Goal: Find specific page/section: Find specific page/section

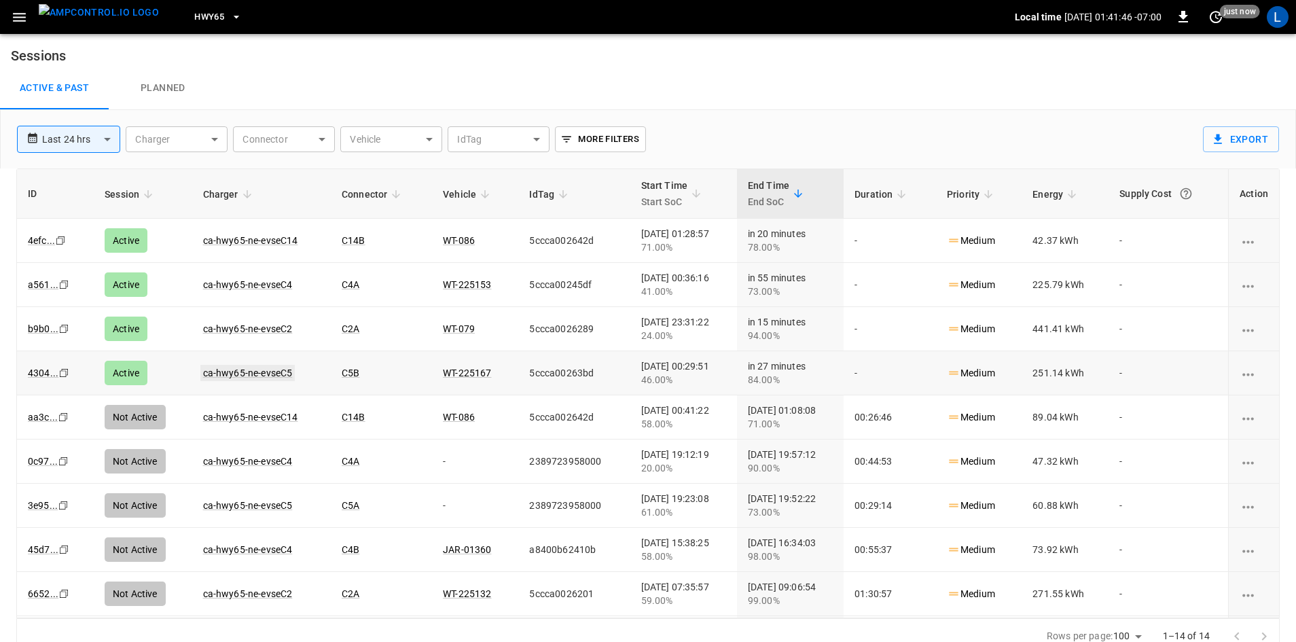
click at [279, 374] on link "ca-hwy65-ne-evseC5" at bounding box center [247, 373] width 95 height 16
click at [200, 18] on span "HWY65" at bounding box center [209, 18] width 30 height 16
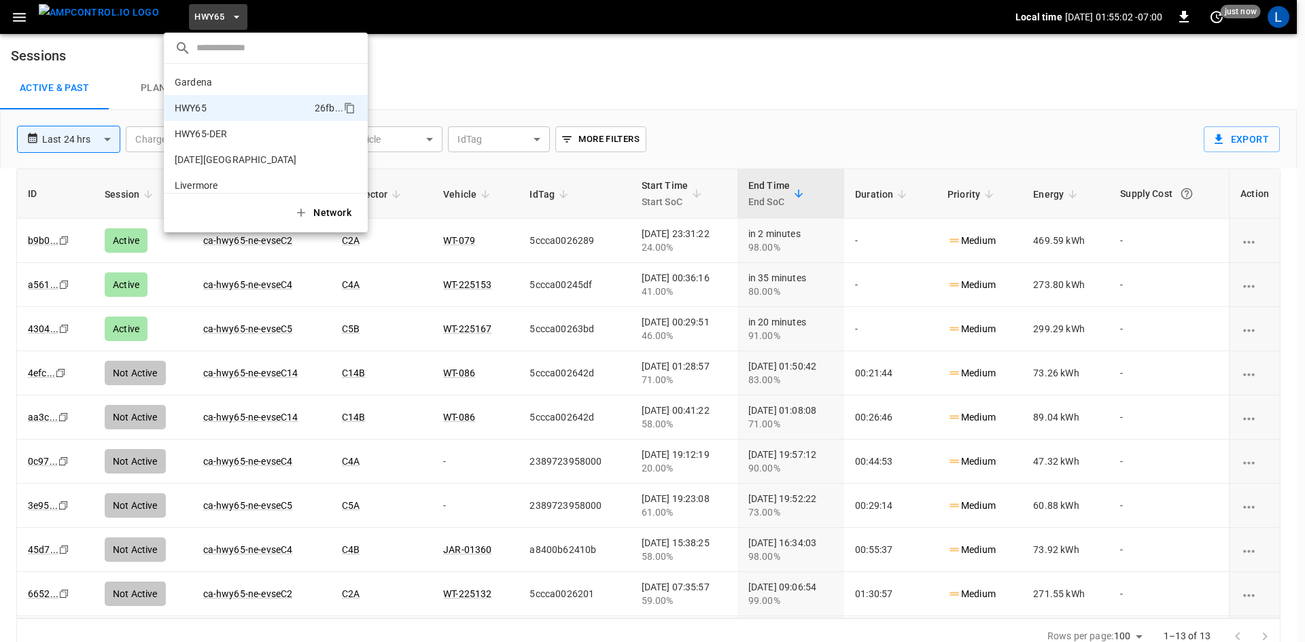
scroll to position [22, 0]
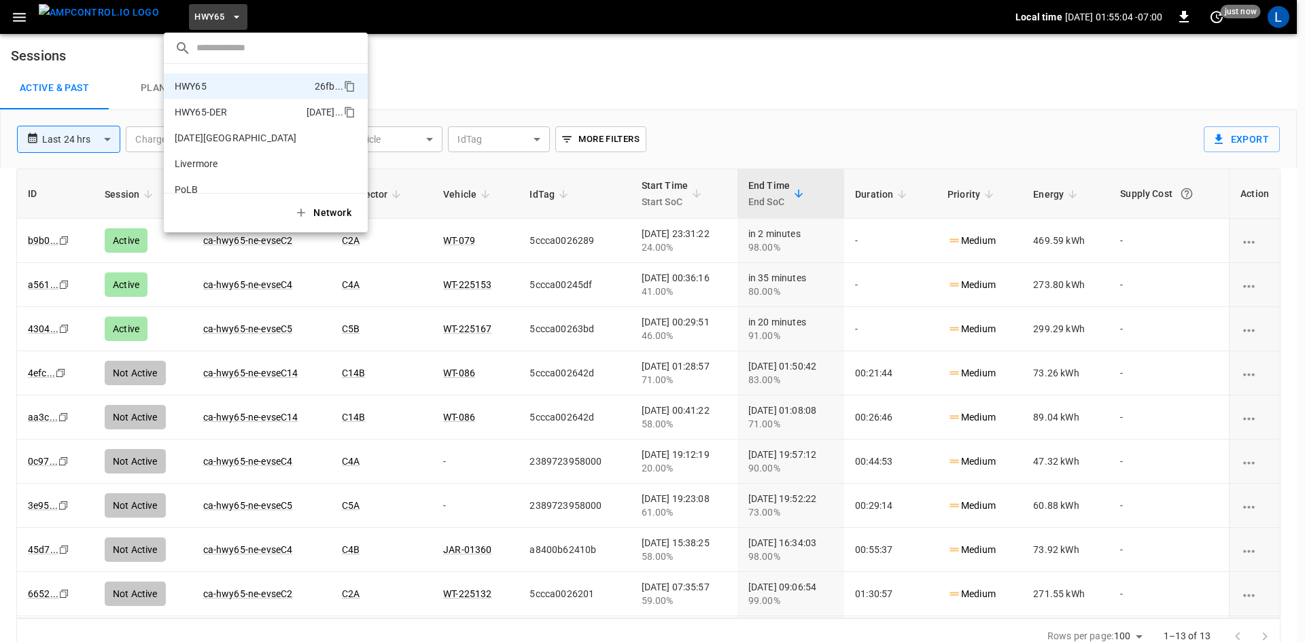
click at [243, 116] on p "HWY65-DER" at bounding box center [238, 112] width 126 height 14
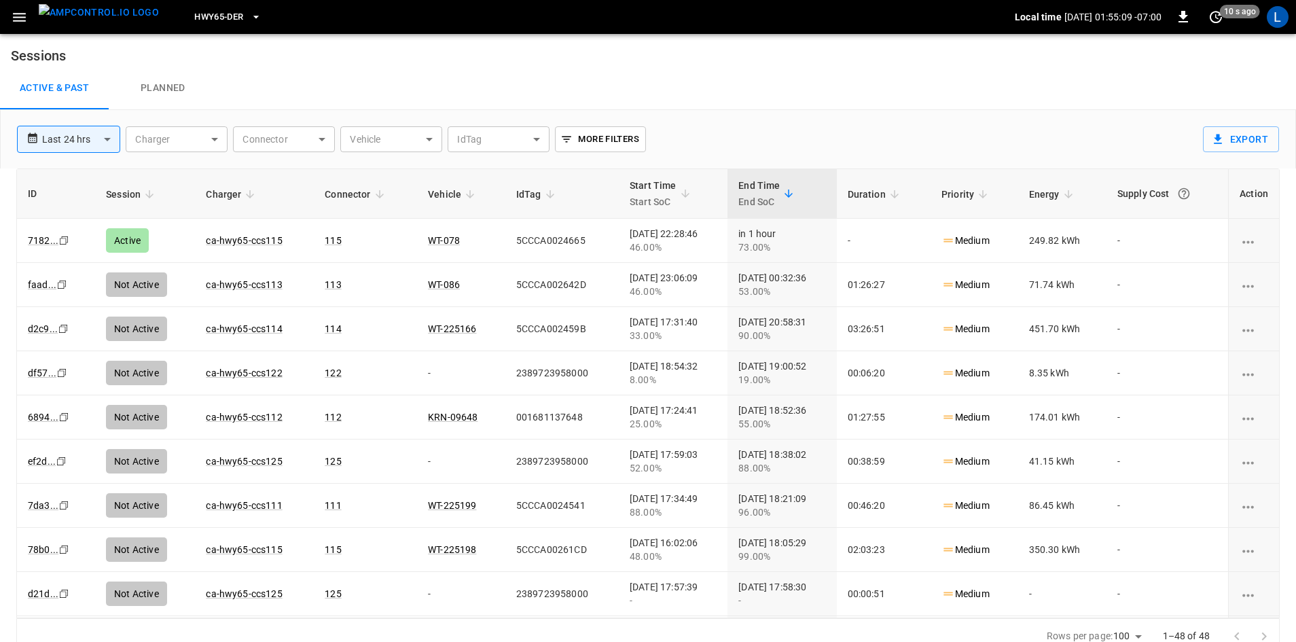
click at [194, 15] on span "HWY65-DER" at bounding box center [218, 18] width 49 height 16
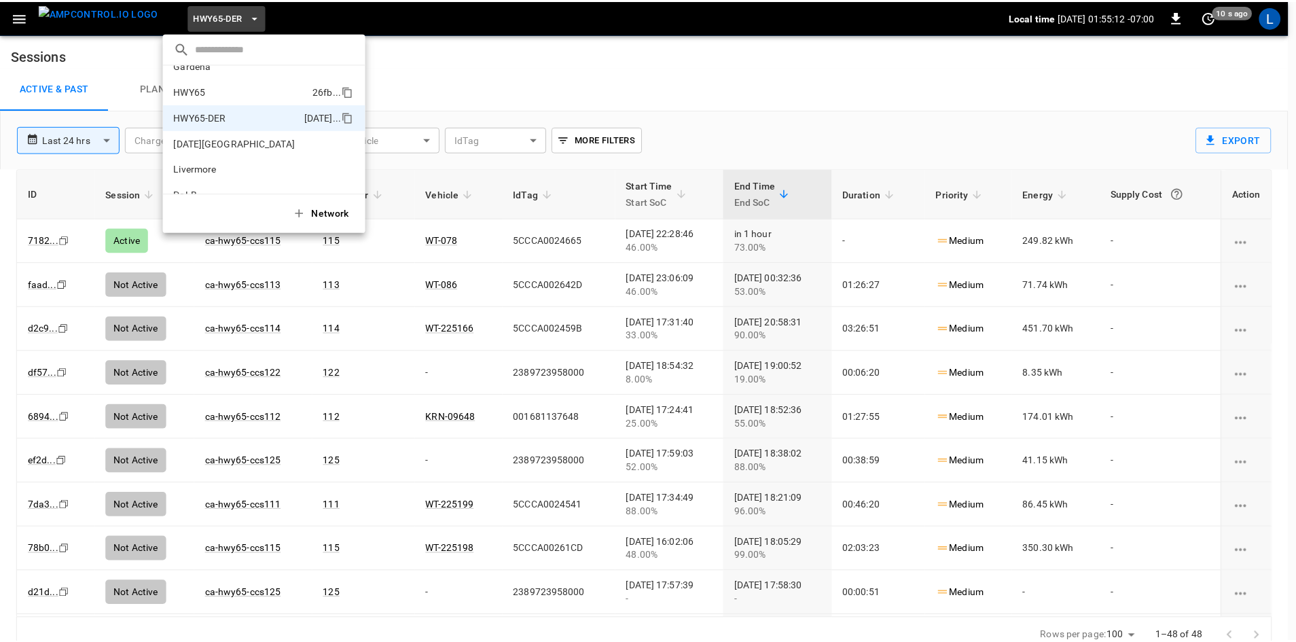
scroll to position [0, 0]
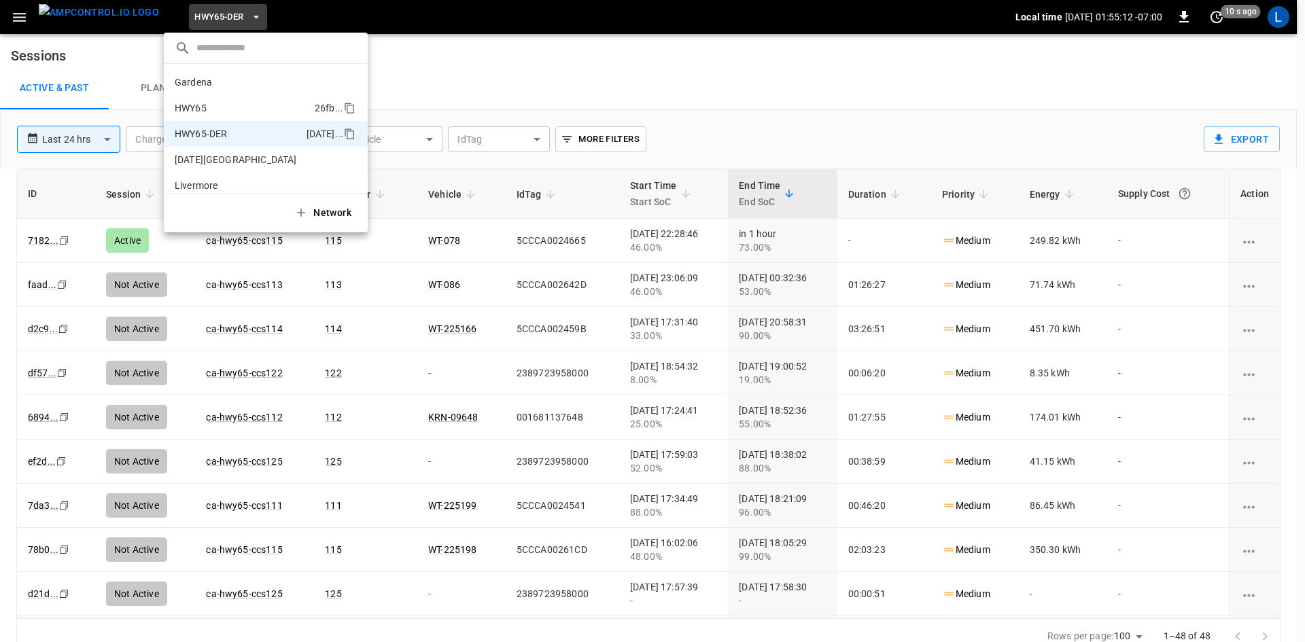
click at [258, 105] on p "HWY65" at bounding box center [242, 108] width 135 height 14
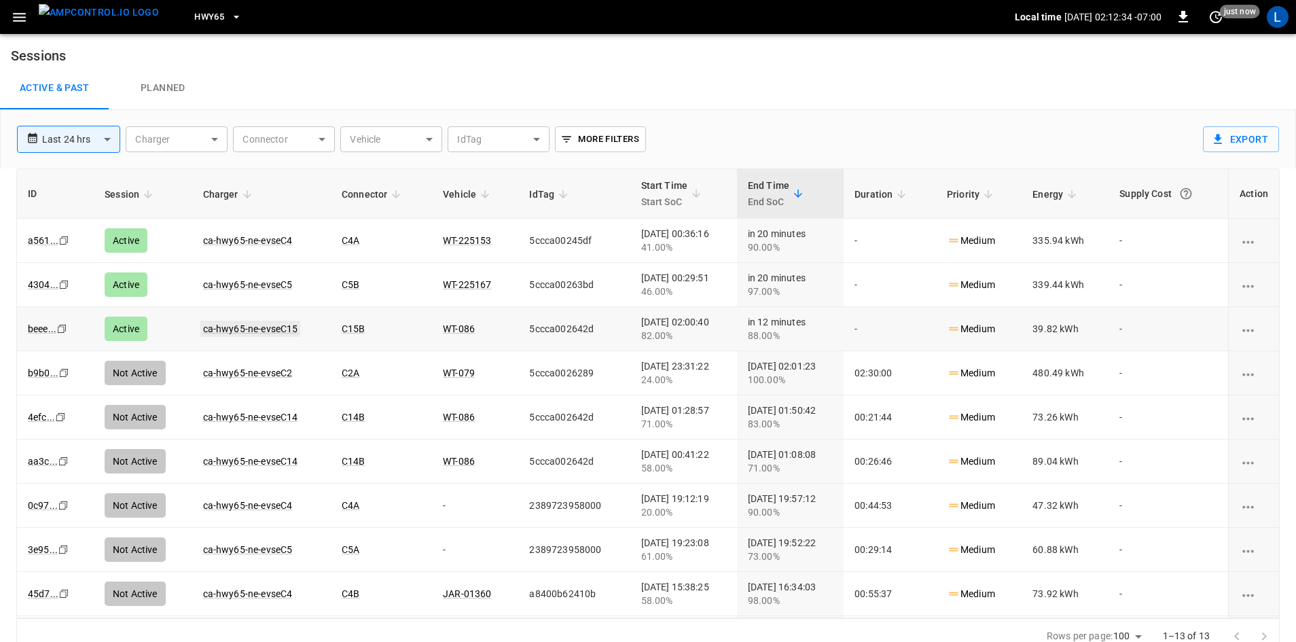
click at [254, 331] on link "ca-hwy65-ne-evseC15" at bounding box center [250, 329] width 101 height 16
click at [247, 281] on link "ca-hwy65-ne-evseC5" at bounding box center [247, 285] width 95 height 16
click at [264, 238] on link "ca-hwy65-ne-evseC4" at bounding box center [247, 240] width 95 height 16
click at [194, 18] on span "HWY65" at bounding box center [209, 18] width 30 height 16
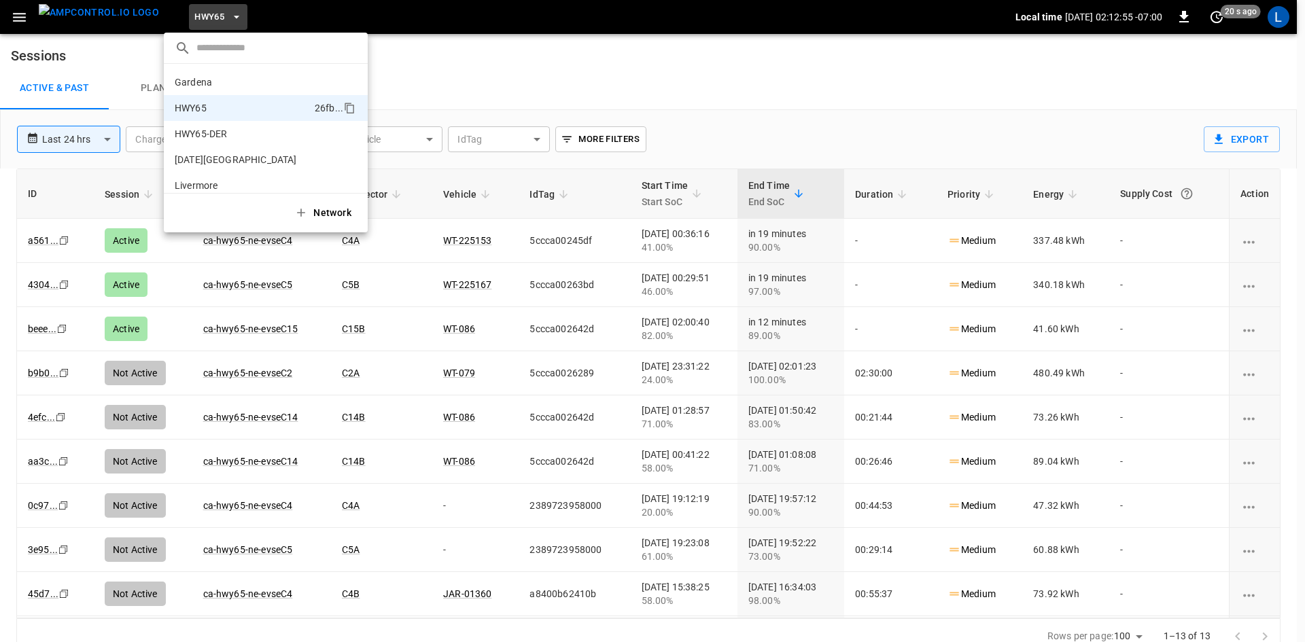
scroll to position [22, 0]
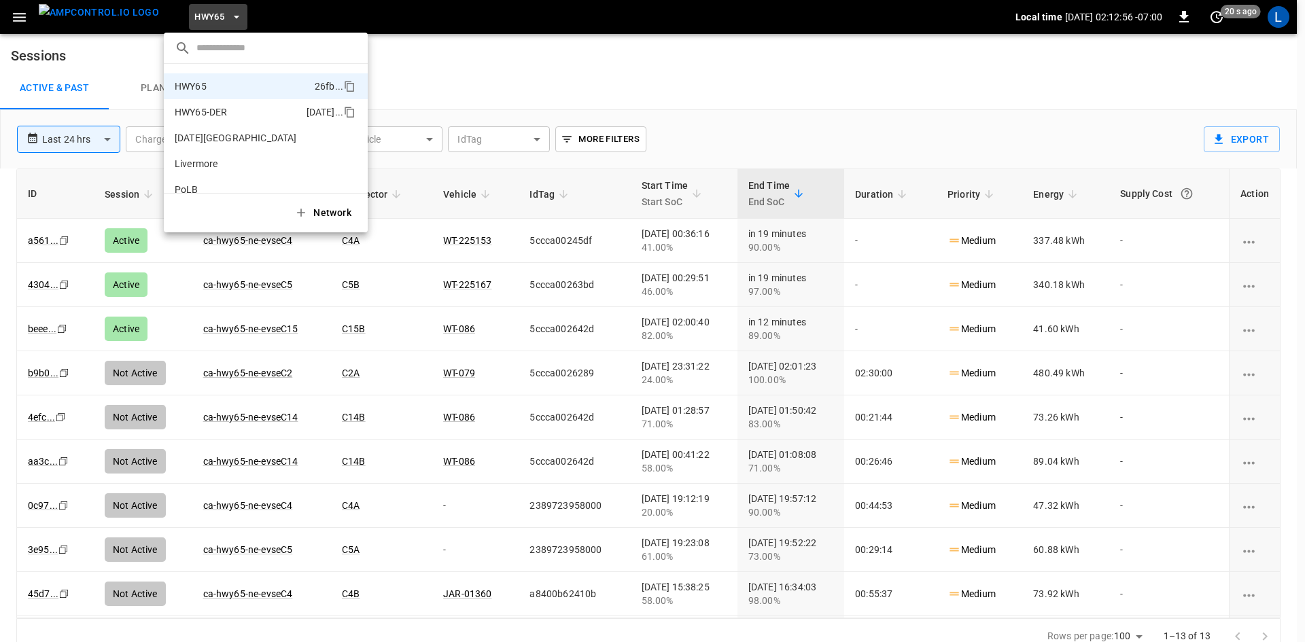
click at [209, 107] on p "HWY65-DER" at bounding box center [238, 112] width 126 height 14
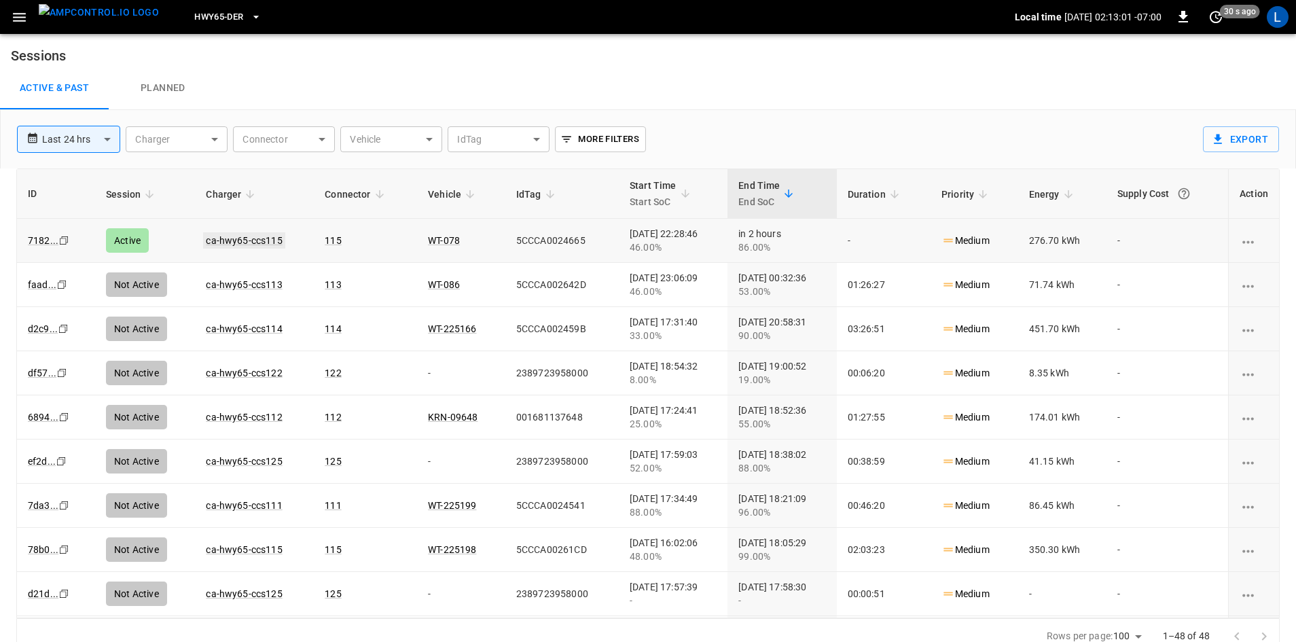
click at [238, 238] on link "ca-hwy65-ccs115" at bounding box center [244, 240] width 82 height 16
click at [213, 14] on span "HWY65-DER" at bounding box center [218, 18] width 49 height 16
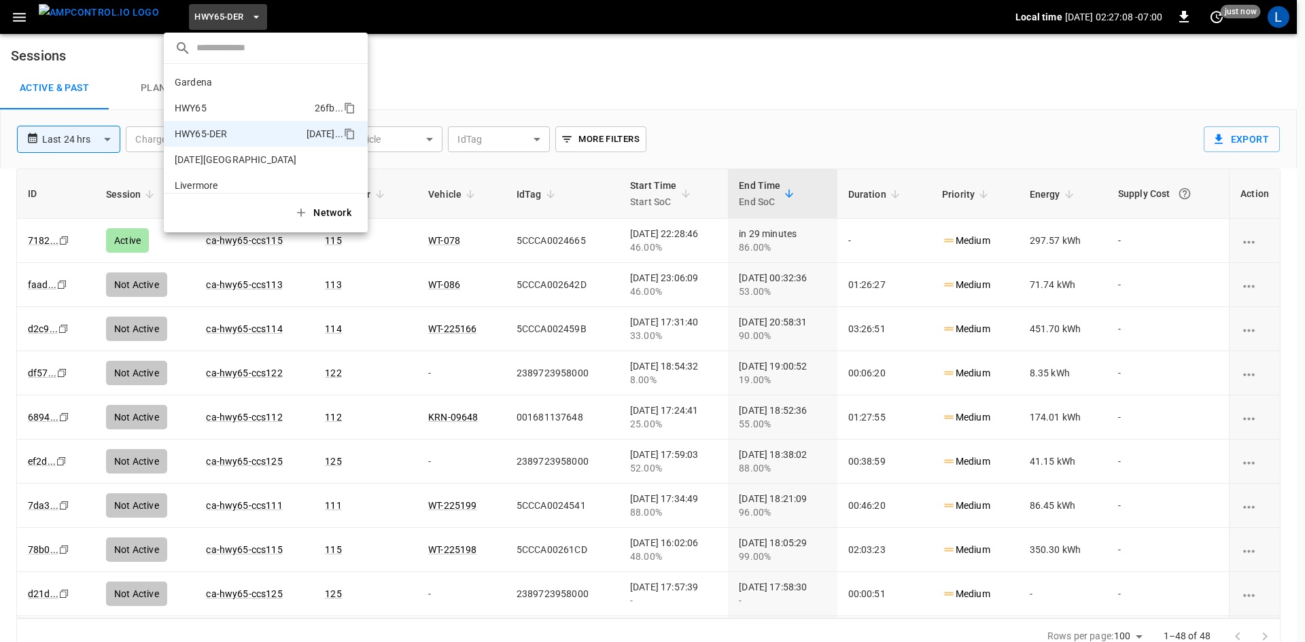
click at [230, 103] on p "HWY65" at bounding box center [242, 108] width 135 height 14
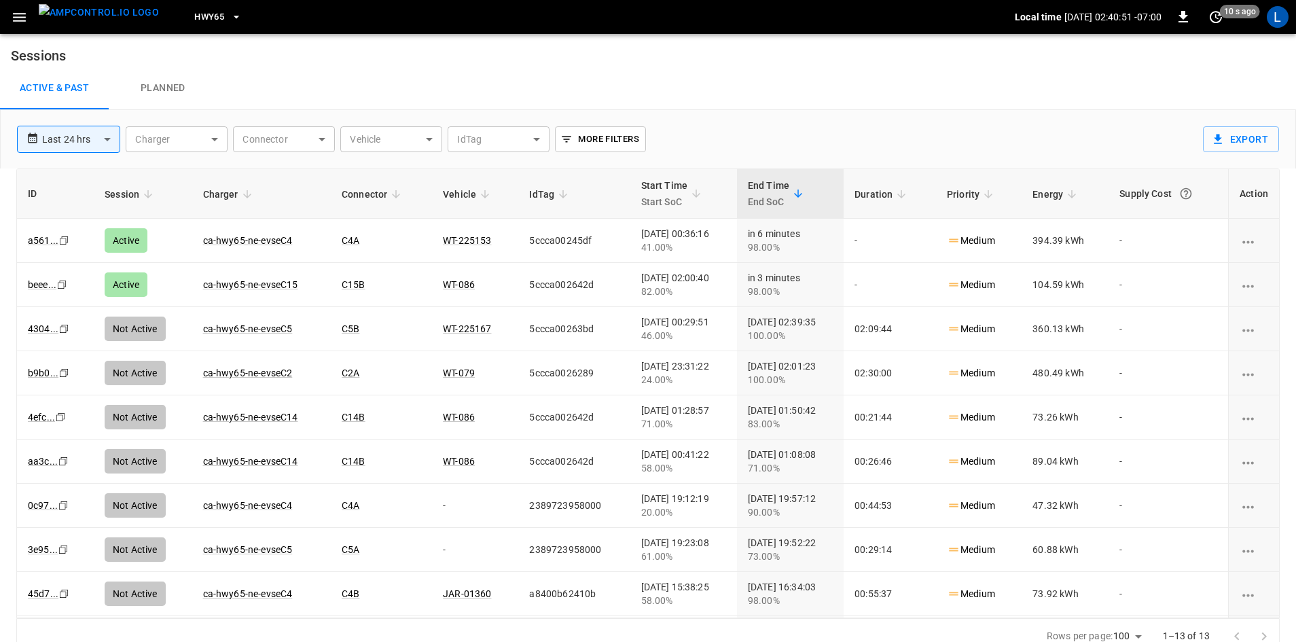
click at [199, 19] on span "HWY65" at bounding box center [209, 18] width 30 height 16
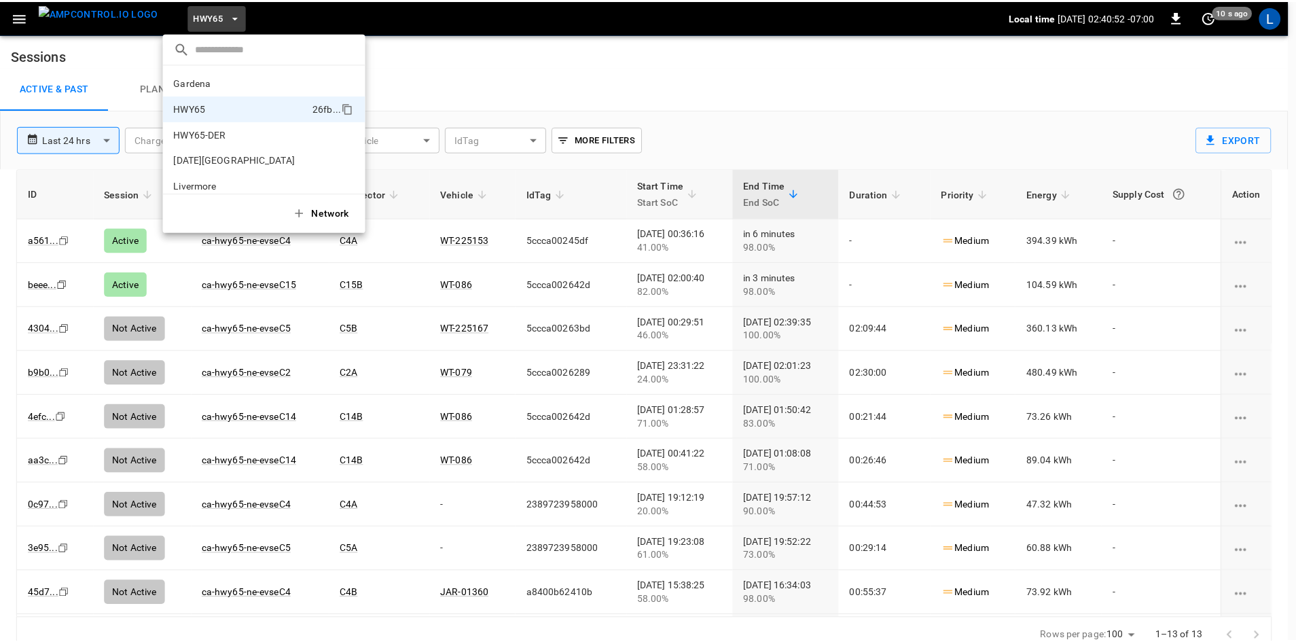
scroll to position [22, 0]
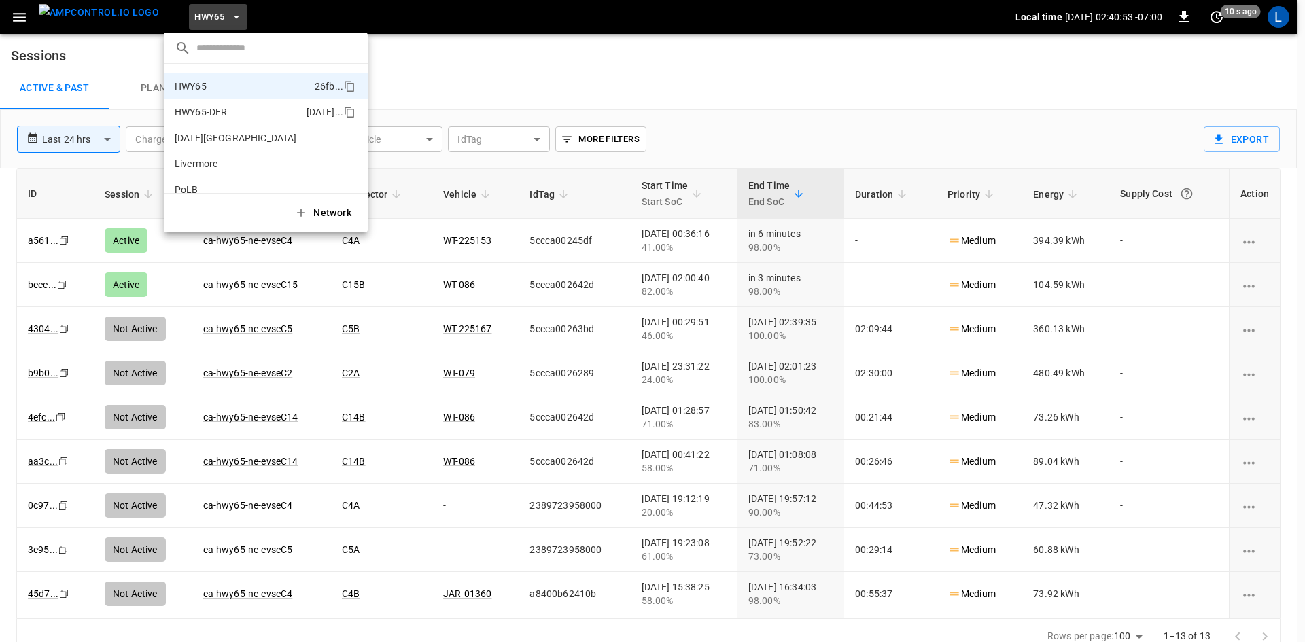
click at [206, 111] on p "HWY65-DER" at bounding box center [238, 112] width 126 height 14
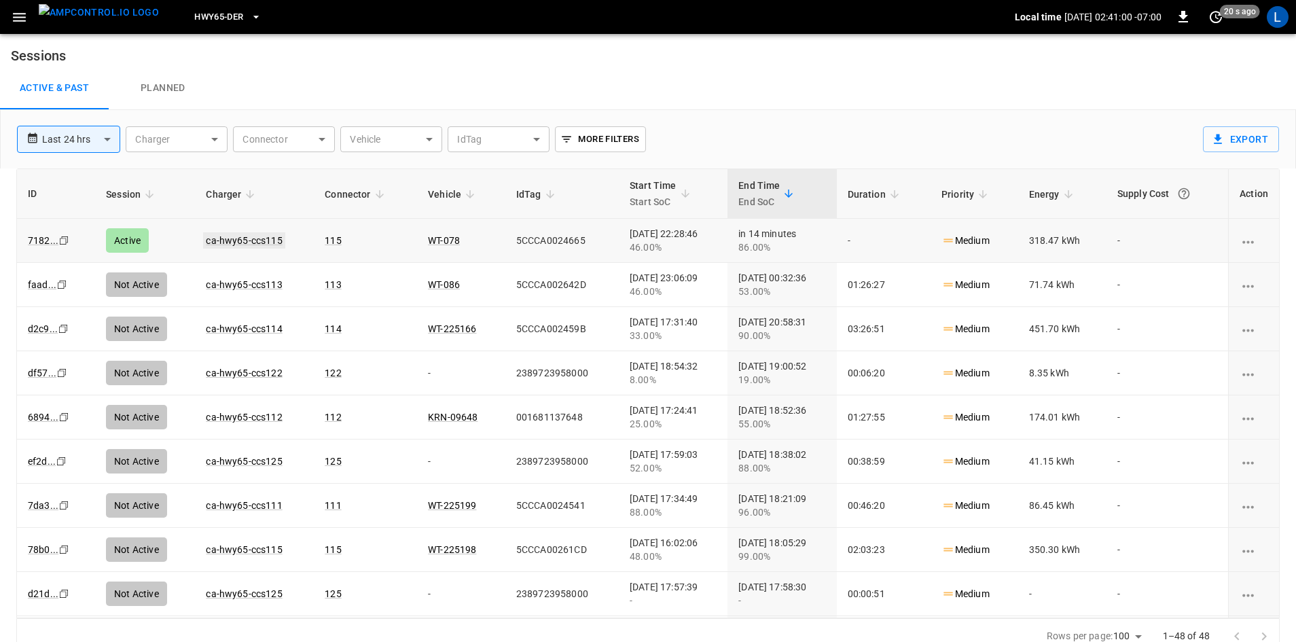
click at [256, 243] on link "ca-hwy65-ccs115" at bounding box center [244, 240] width 82 height 16
click at [221, 10] on button "HWY65-DER" at bounding box center [227, 17] width 77 height 26
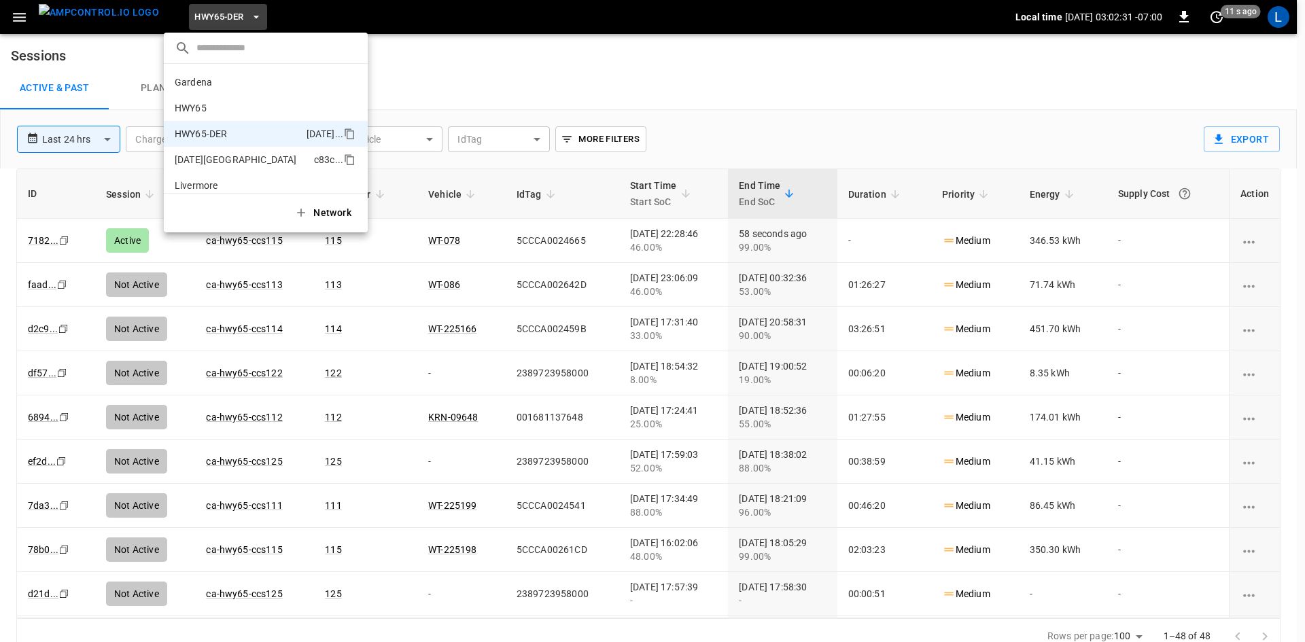
click at [254, 153] on p "[DATE][GEOGRAPHIC_DATA]" at bounding box center [242, 160] width 134 height 14
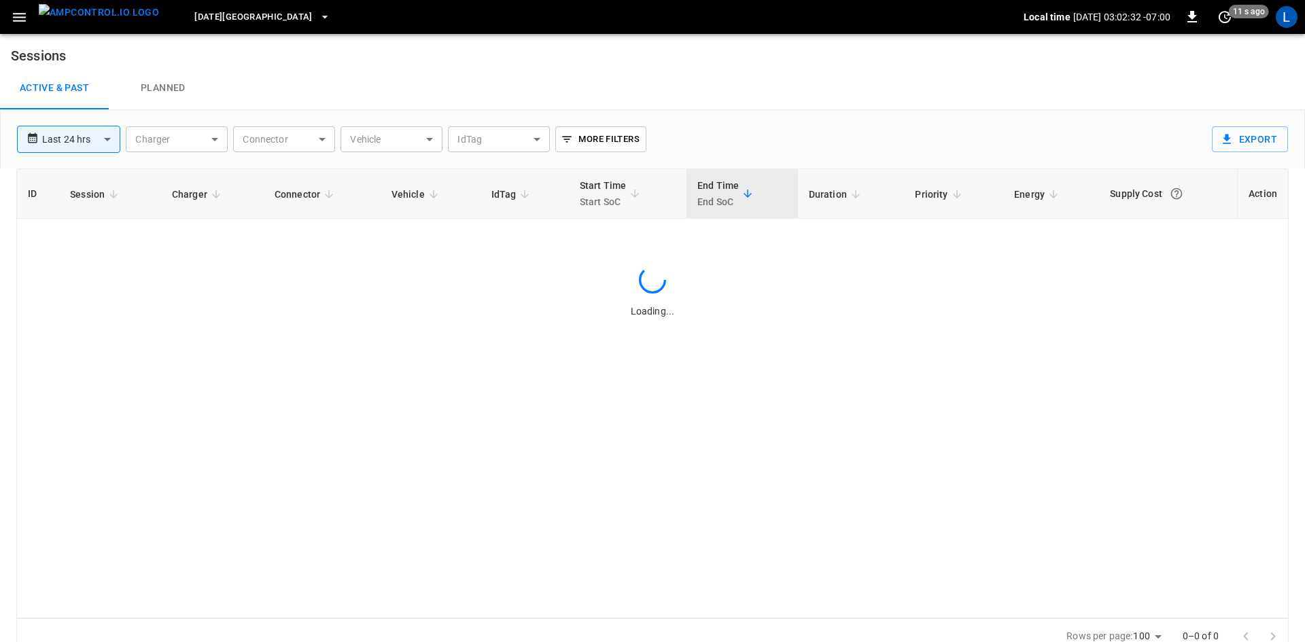
scroll to position [48, 0]
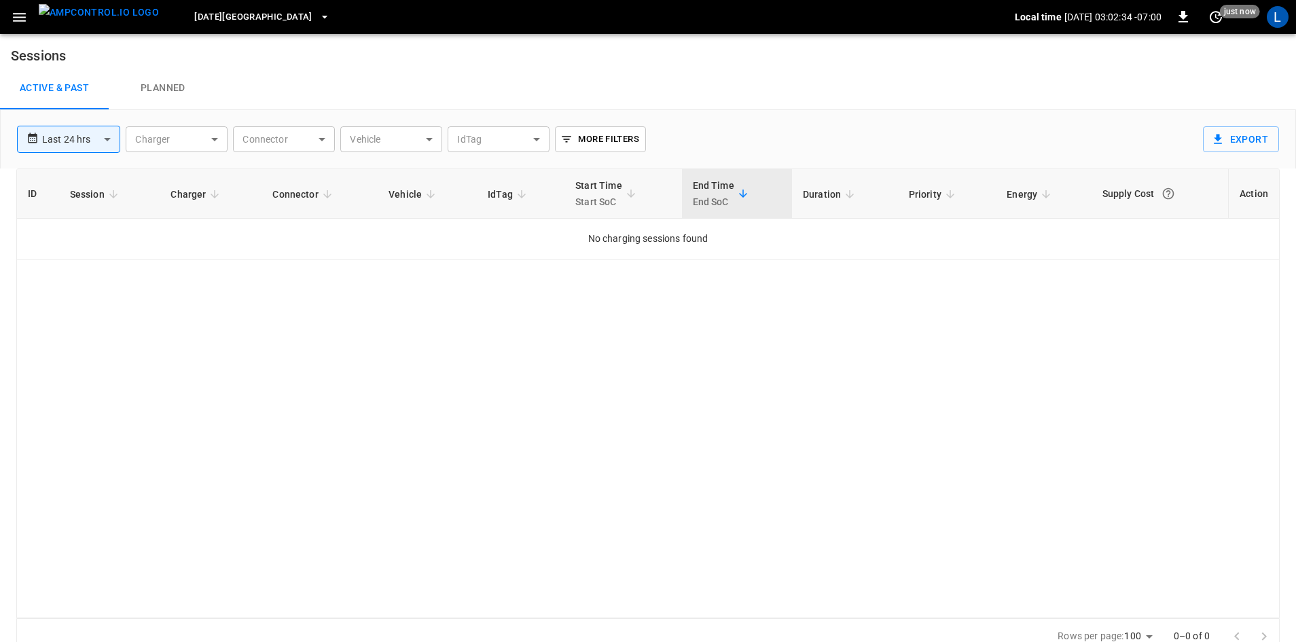
click at [217, 16] on span "[DATE][GEOGRAPHIC_DATA]" at bounding box center [253, 18] width 118 height 16
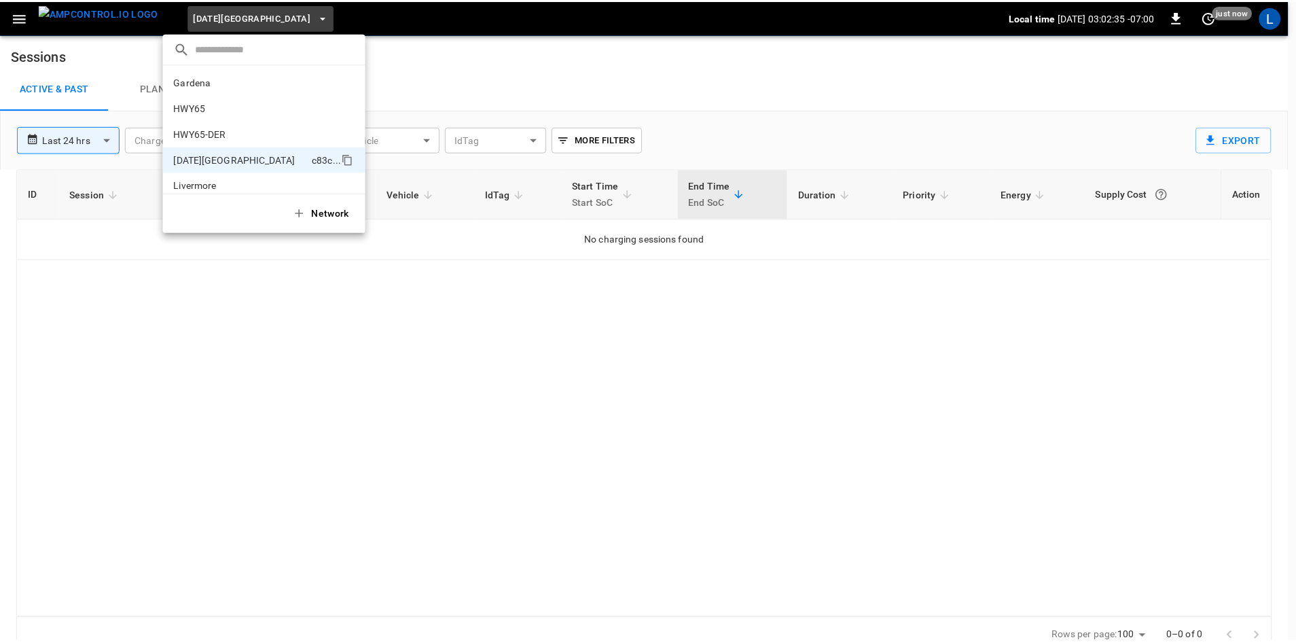
scroll to position [0, 0]
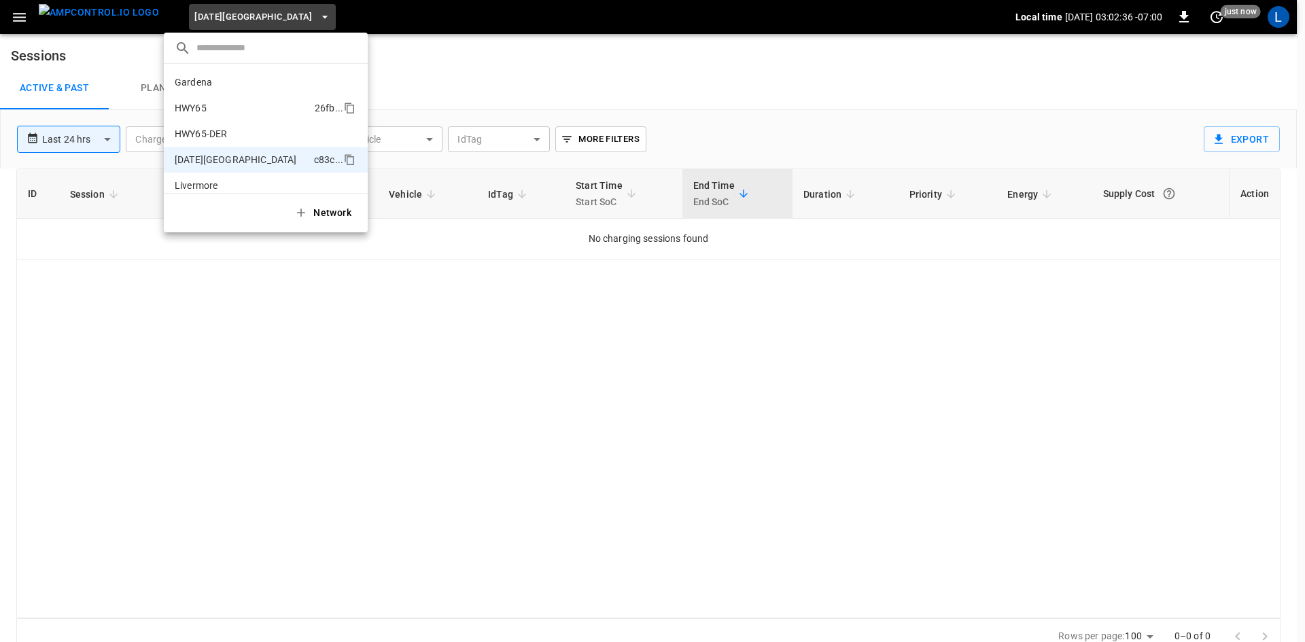
click at [275, 108] on p "HWY65" at bounding box center [242, 108] width 135 height 14
